Goal: Task Accomplishment & Management: Complete application form

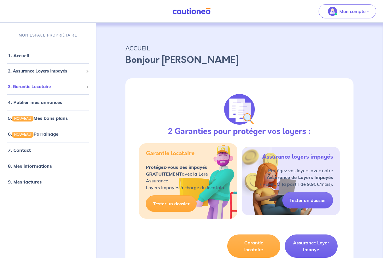
click at [42, 84] on span "3. Garantie Locataire" at bounding box center [46, 87] width 76 height 7
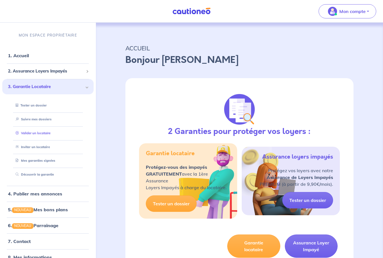
click at [38, 132] on link "Valider un locataire" at bounding box center [31, 133] width 37 height 4
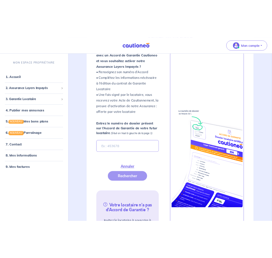
scroll to position [154, 0]
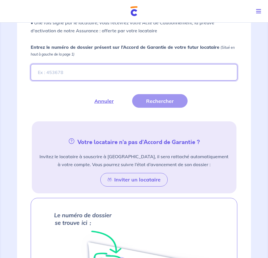
click at [99, 77] on input "Entrez le numéro de dossier présent sur l’Accord de Garantie de votre futur loc…" at bounding box center [134, 72] width 206 height 16
paste input "ZQkatG"
type input "ZQkatG"
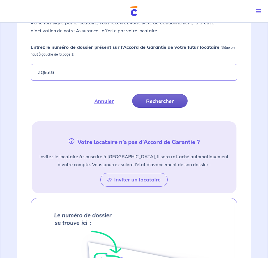
click at [155, 99] on button "Rechercher" at bounding box center [159, 101] width 55 height 14
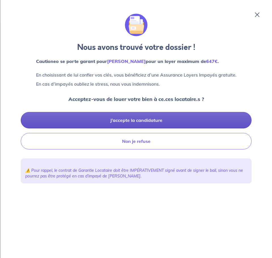
click at [170, 118] on button "J’accepte la candidature" at bounding box center [136, 120] width 231 height 16
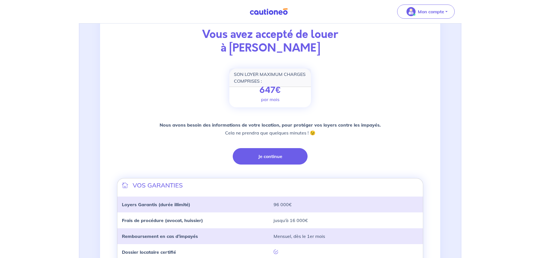
scroll to position [119, 0]
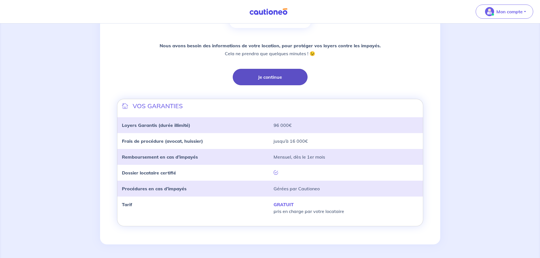
click at [267, 76] on button "Je continue" at bounding box center [270, 77] width 75 height 16
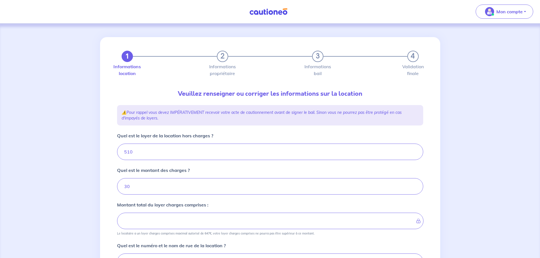
type input "540"
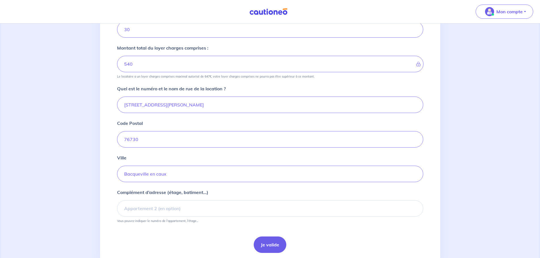
scroll to position [170, 0]
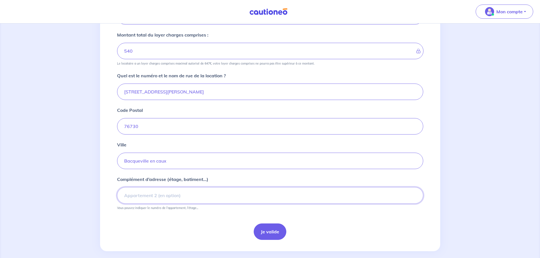
click at [226, 195] on input "Complément d’adresse (étage, batiment...)" at bounding box center [270, 196] width 306 height 16
type input "Appartement 1"
click at [267, 234] on button "Je valide" at bounding box center [270, 232] width 33 height 16
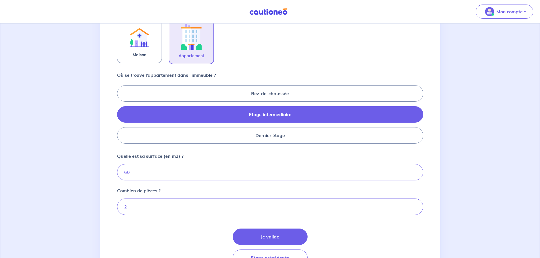
scroll to position [227, 0]
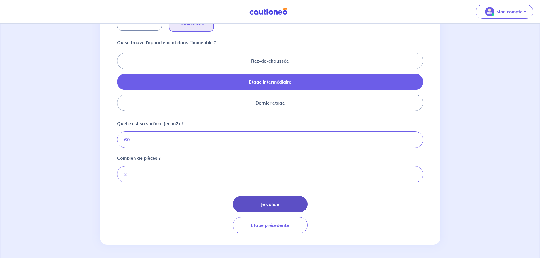
click at [252, 207] on button "Je valide" at bounding box center [270, 204] width 75 height 16
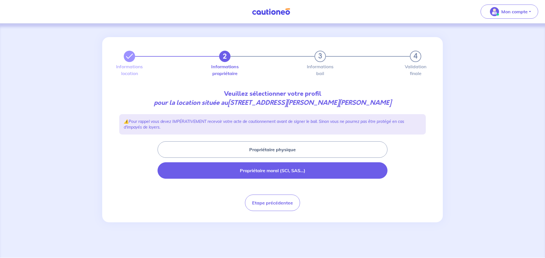
click at [266, 169] on button "Propriétaire moral (SCI, SAS...)" at bounding box center [272, 171] width 230 height 16
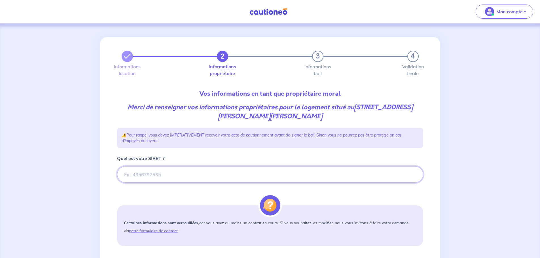
click at [262, 177] on input "Quel est votre SIRET ?" at bounding box center [270, 175] width 306 height 16
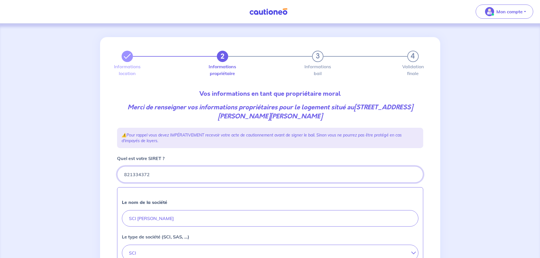
click at [201, 177] on input "Quel est votre SIRET ?" at bounding box center [270, 175] width 306 height 16
type input "821334372"
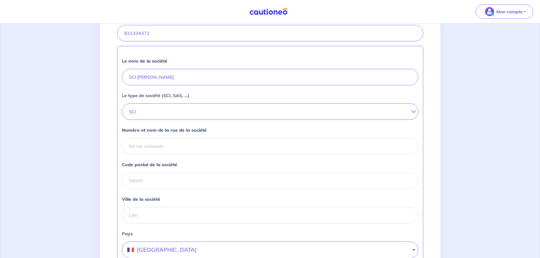
scroll to position [142, 0]
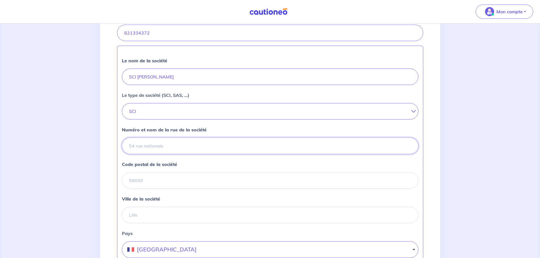
drag, startPoint x: 143, startPoint y: 146, endPoint x: 147, endPoint y: 143, distance: 4.8
click at [144, 146] on input "Numéro et nom de la rue de la société" at bounding box center [270, 146] width 297 height 16
paste input "114 RUE ADRIEN ETIEMBLE, 76880 MARTIGNY"
drag, startPoint x: 207, startPoint y: 146, endPoint x: 235, endPoint y: 146, distance: 28.4
click at [235, 146] on input "114 RUE ADRIEN ETIEMBLE, 76880 MARTIGNY" at bounding box center [270, 146] width 297 height 16
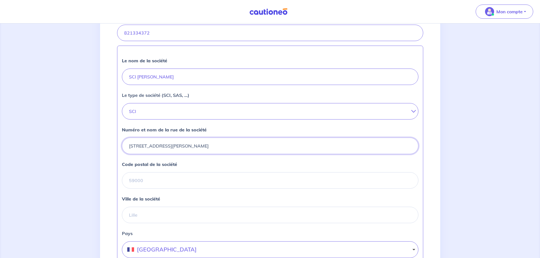
type input "114 RUE ADRIEN ETIEMBLE, 76880"
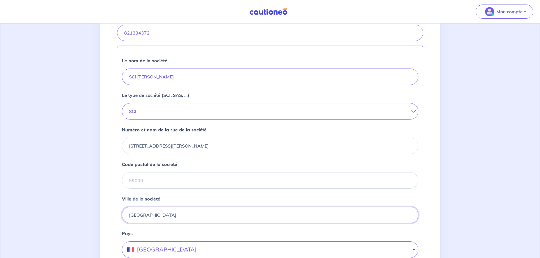
type input "MARTIGNY"
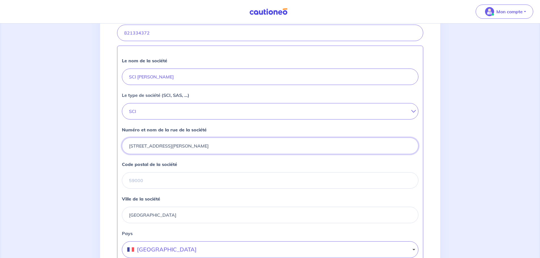
drag, startPoint x: 191, startPoint y: 146, endPoint x: 211, endPoint y: 147, distance: 19.6
click at [211, 147] on input "114 RUE ADRIEN ETIEMBLE, 76880" at bounding box center [270, 146] width 297 height 16
type input "114 RUE ADRIEN ETIEMBLE,"
type input "76880"
click at [197, 147] on input "114 RUE ADRIEN ETIEMBLE," at bounding box center [270, 146] width 297 height 16
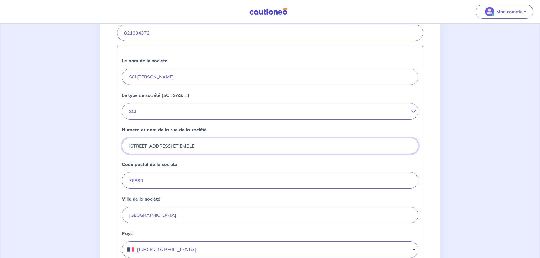
type input "114 RUE ADRIEN ETIEMBLE"
drag, startPoint x: 177, startPoint y: 174, endPoint x: 175, endPoint y: 181, distance: 7.7
click at [177, 175] on input "76880" at bounding box center [270, 180] width 297 height 16
type input "76880"
click at [172, 214] on input "MARTIGNY" at bounding box center [270, 215] width 297 height 16
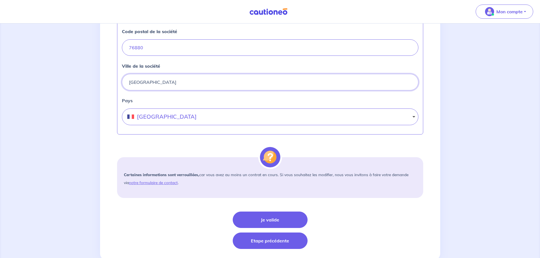
scroll to position [284, 0]
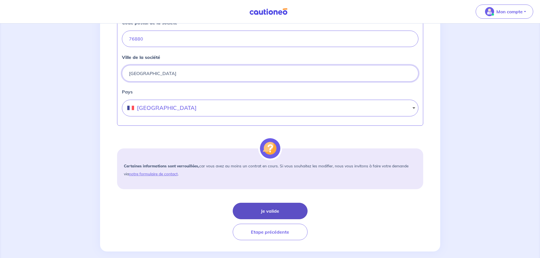
type input "MARTIGNY"
click at [267, 216] on button "Je valide" at bounding box center [270, 211] width 75 height 16
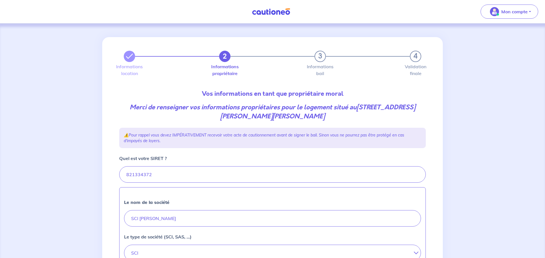
select select "FR"
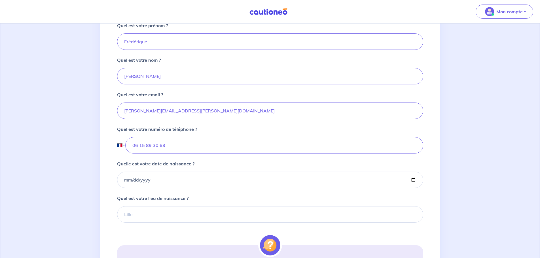
scroll to position [142, 0]
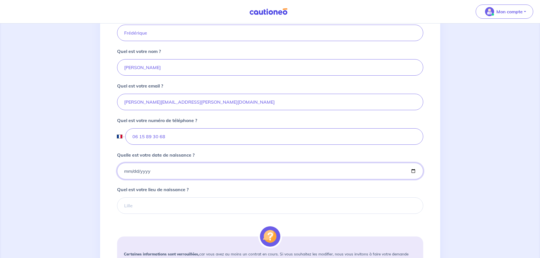
click at [123, 172] on input "Quelle est votre date de naissance ?" at bounding box center [270, 171] width 306 height 16
type input "1974-02-24"
click at [138, 209] on input "Quel est votre lieu de naissance ?" at bounding box center [270, 206] width 306 height 16
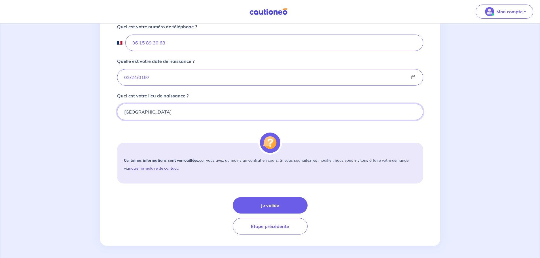
scroll to position [237, 0]
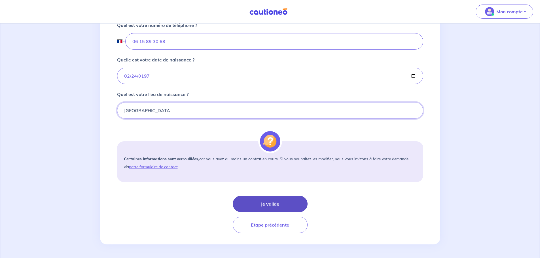
type input "Rouen"
click at [267, 202] on button "Je valide" at bounding box center [270, 204] width 75 height 16
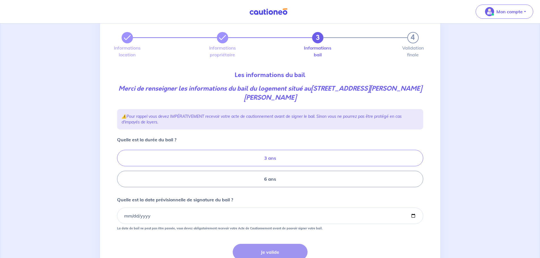
scroll to position [28, 0]
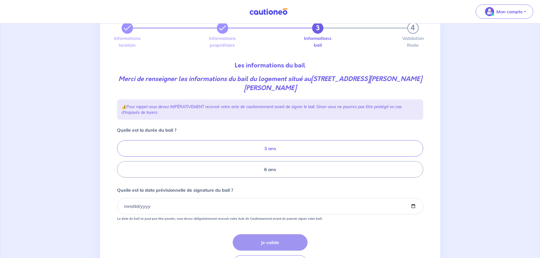
click at [267, 151] on label "3 ans" at bounding box center [270, 148] width 306 height 16
click at [121, 157] on input "3 ans" at bounding box center [119, 159] width 4 height 4
radio input "true"
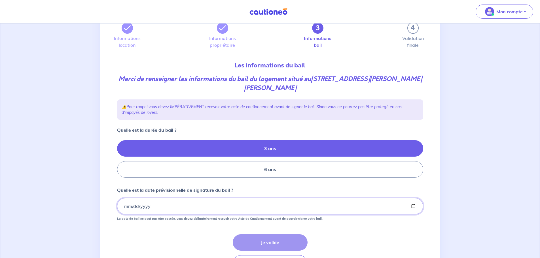
click at [124, 203] on input "Quelle est la date prévisionnelle de signature du bail ?" at bounding box center [270, 206] width 306 height 16
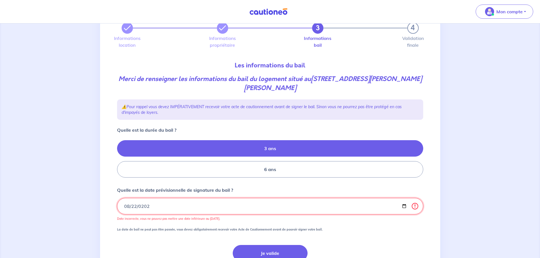
type input "2025-08-22"
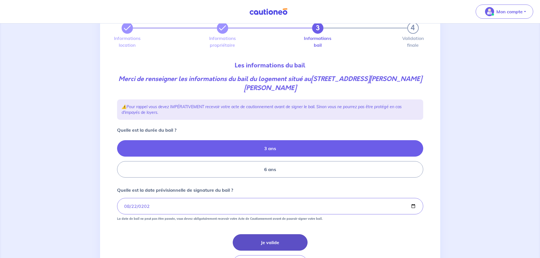
drag, startPoint x: 262, startPoint y: 243, endPoint x: 262, endPoint y: 239, distance: 4.1
click at [262, 243] on button "Je valide" at bounding box center [270, 243] width 75 height 16
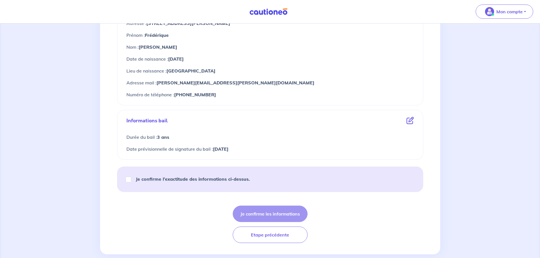
scroll to position [277, 0]
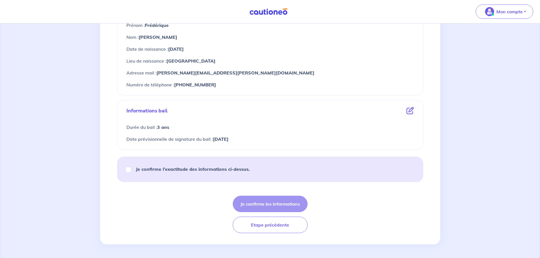
click at [163, 172] on p "Je confirme l’exactitude des informations ci-dessus." at bounding box center [193, 169] width 114 height 7
click at [131, 172] on input "Je confirme l’exactitude des informations ci-dessus." at bounding box center [129, 170] width 6 height 6
checkbox input "true"
click at [253, 204] on button "Je confirme les informations" at bounding box center [270, 204] width 75 height 16
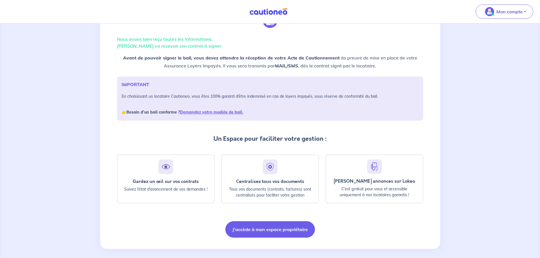
scroll to position [37, 0]
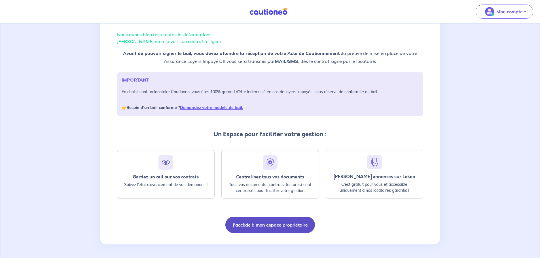
click at [267, 228] on button "J'accède à mon espace propriétaire" at bounding box center [271, 225] width 90 height 16
